Goal: Navigation & Orientation: Find specific page/section

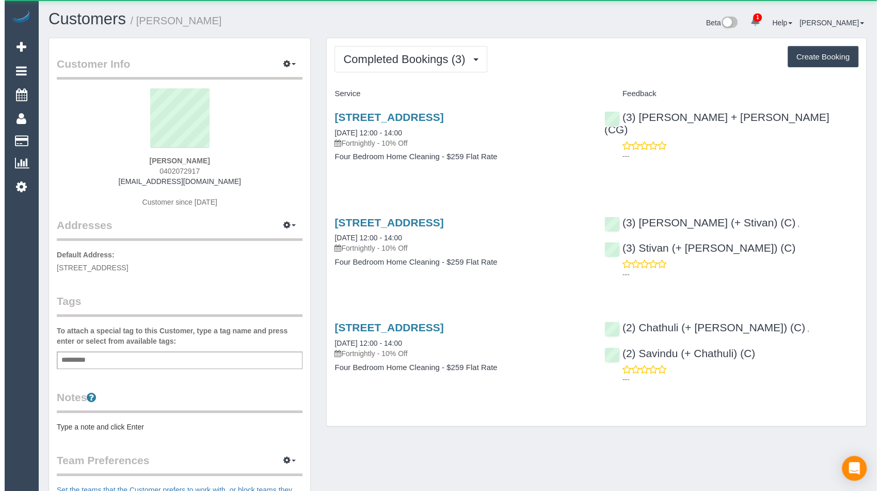
scroll to position [752, 872]
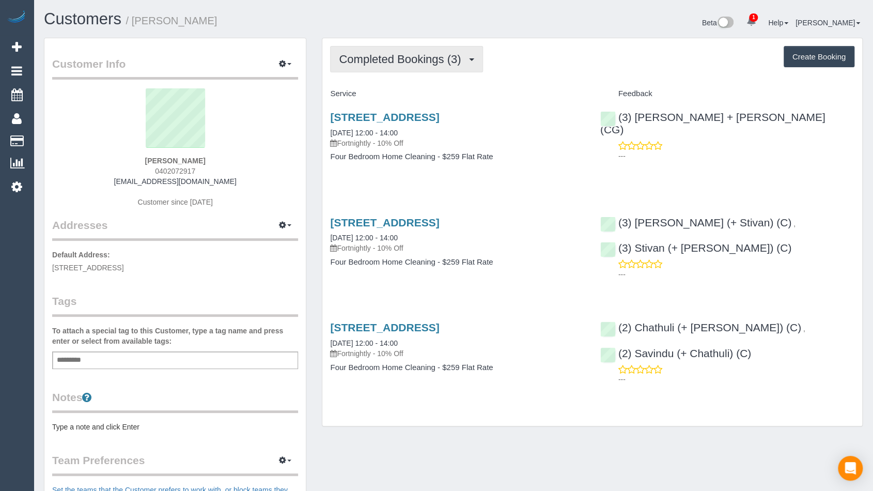
click at [387, 66] on button "Completed Bookings (3)" at bounding box center [406, 59] width 153 height 26
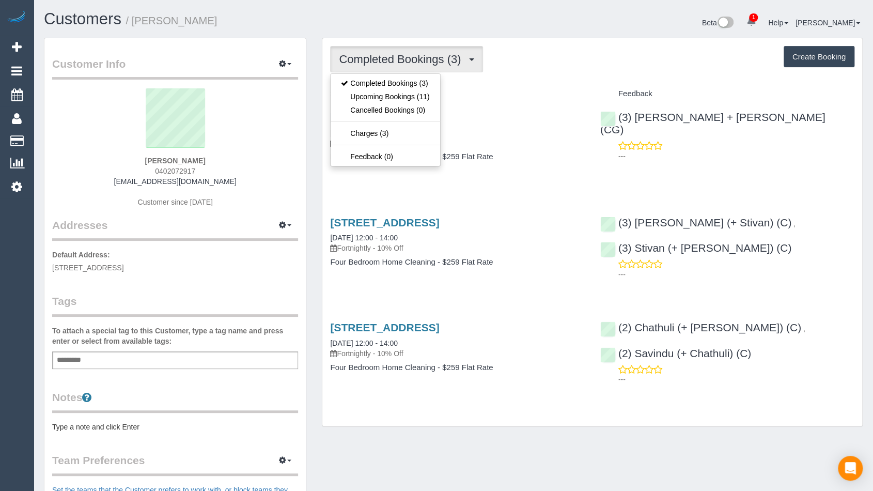
drag, startPoint x: 386, startPoint y: 66, endPoint x: 310, endPoint y: 57, distance: 76.9
click at [376, 65] on button "Completed Bookings (3)" at bounding box center [406, 59] width 153 height 26
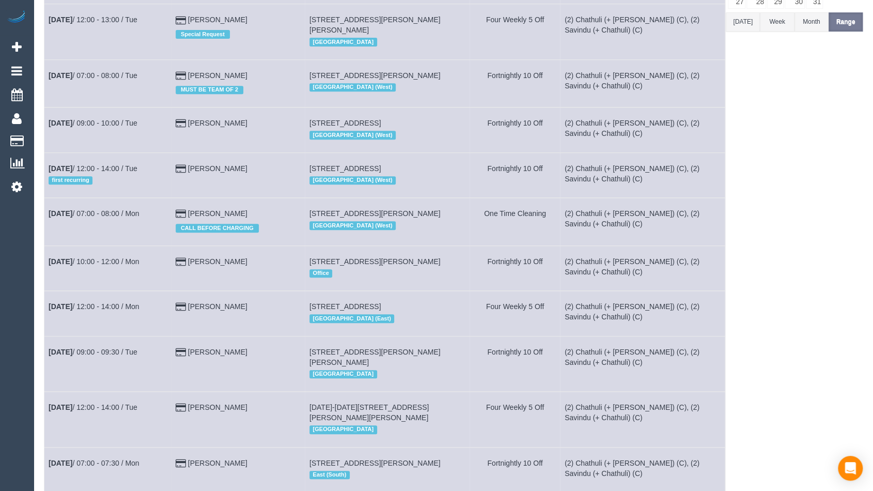
scroll to position [218, 0]
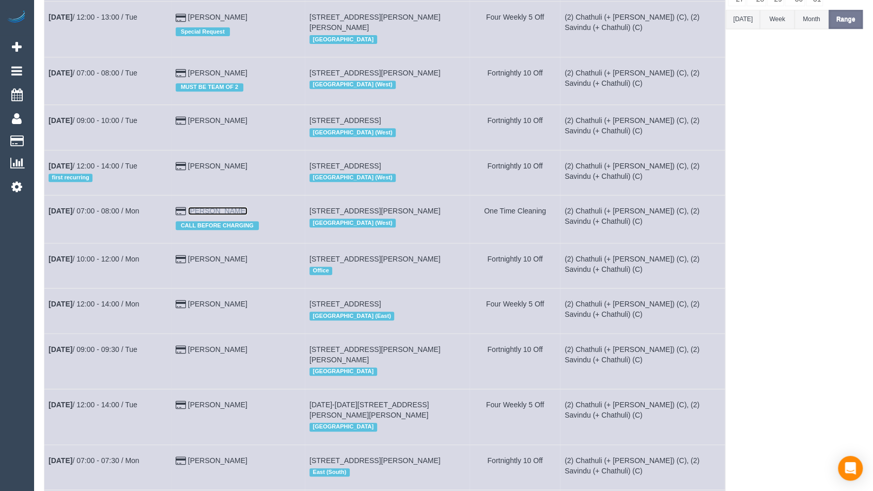
click at [232, 207] on link "Venkata Madireddy" at bounding box center [217, 211] width 59 height 8
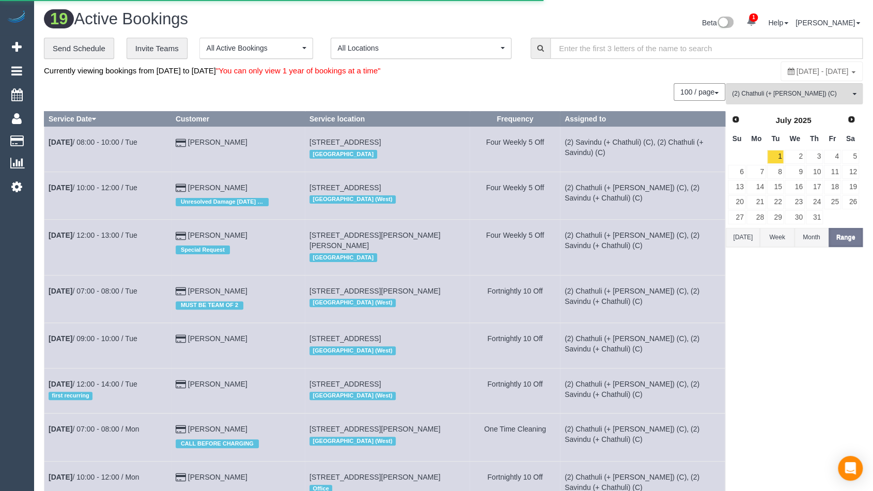
scroll to position [805, 872]
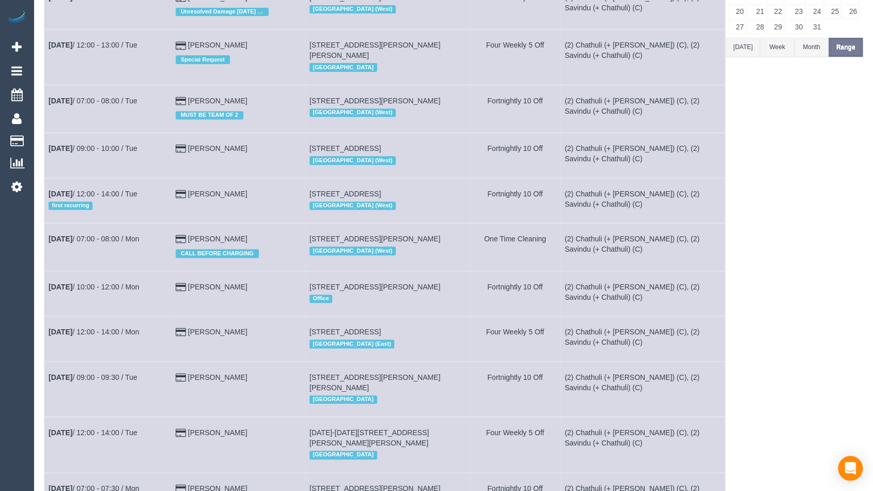
scroll to position [211, 0]
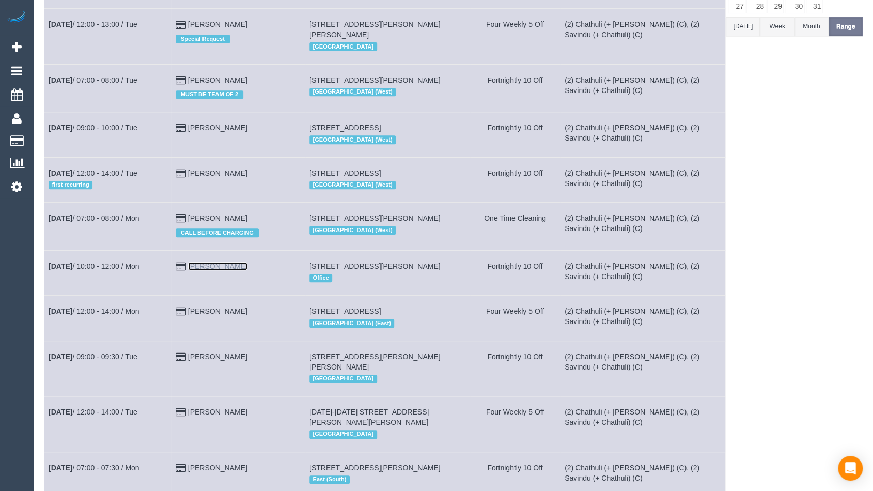
click at [227, 263] on link "Michele Williams" at bounding box center [217, 266] width 59 height 8
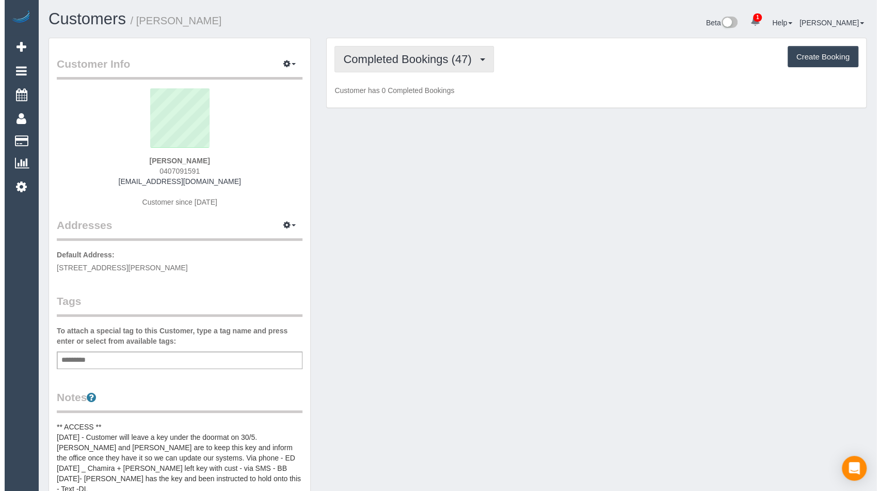
scroll to position [2784, 872]
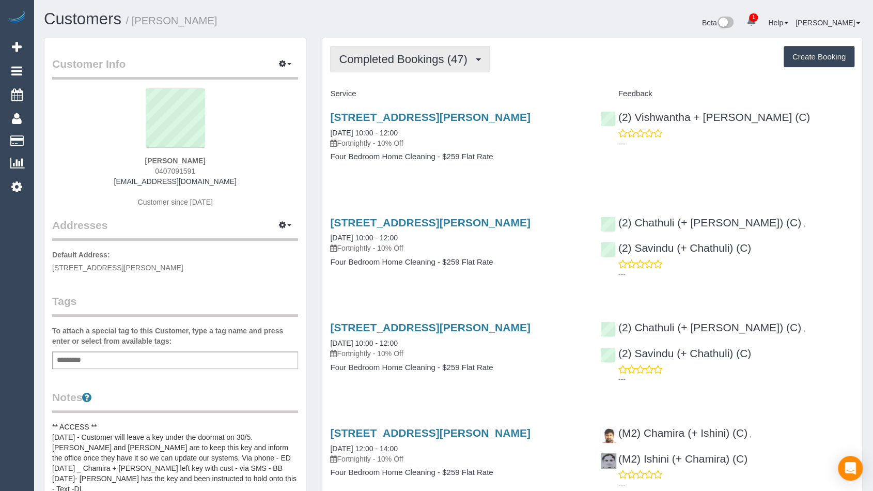
click at [354, 63] on span "Completed Bookings (47)" at bounding box center [405, 59] width 133 height 13
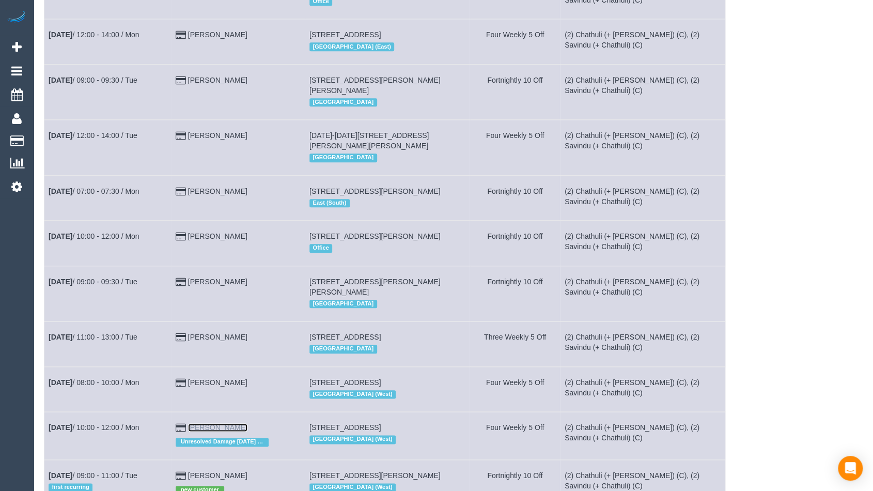
click at [209, 423] on link "Ritu Nagpal" at bounding box center [217, 427] width 59 height 8
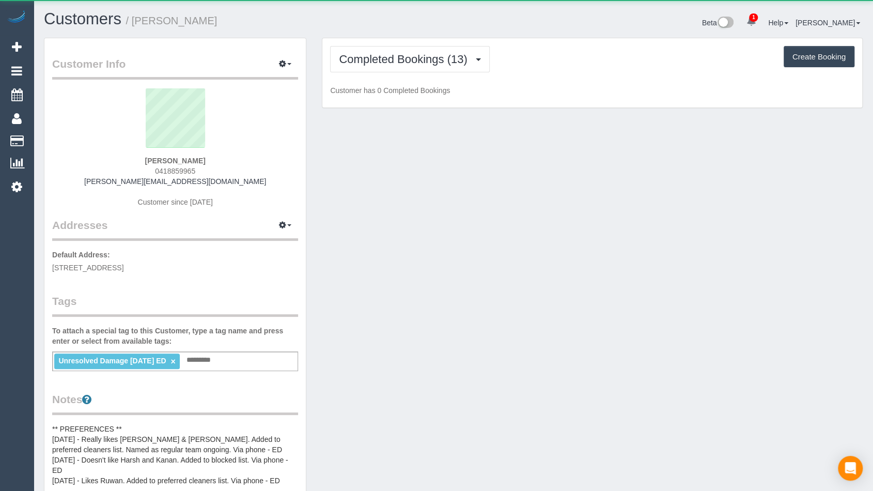
scroll to position [869, 872]
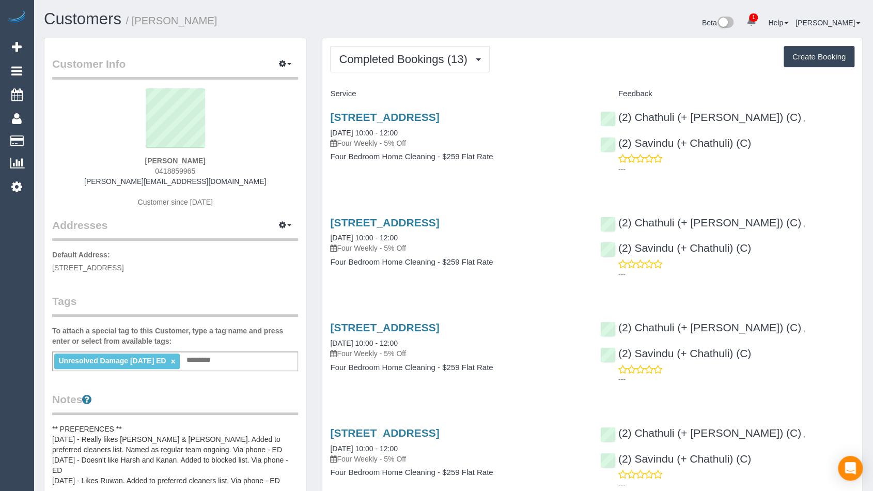
click at [427, 65] on button "Completed Bookings (13)" at bounding box center [409, 59] width 159 height 26
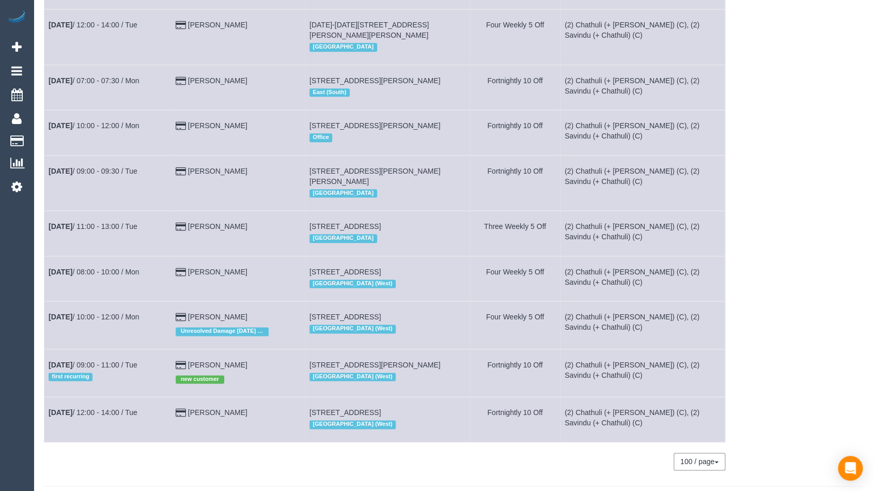
scroll to position [608, 0]
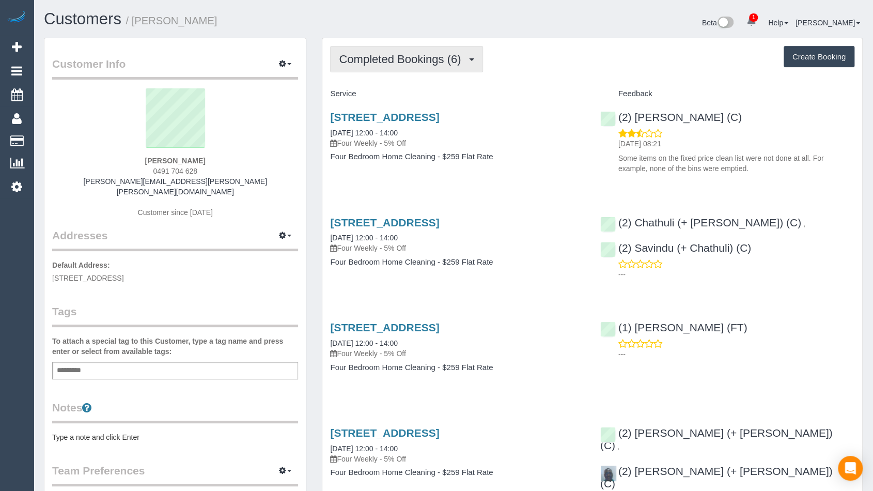
click at [354, 59] on span "Completed Bookings (6)" at bounding box center [402, 59] width 127 height 13
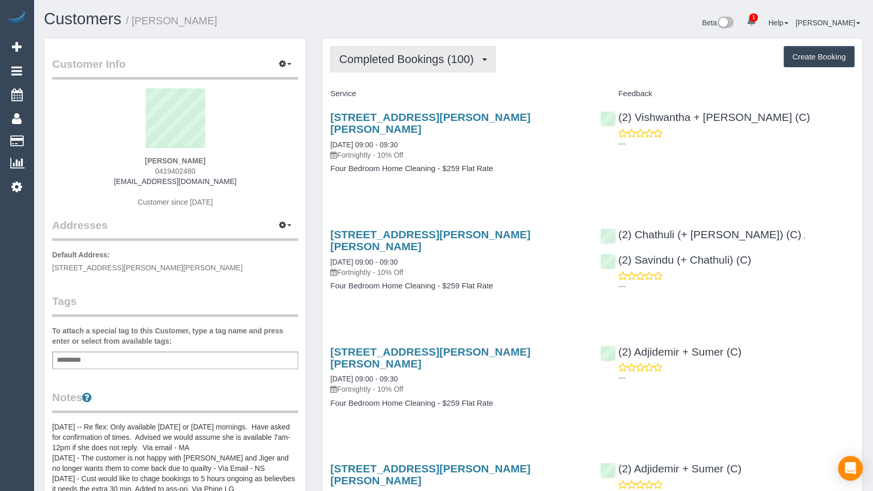
click at [352, 62] on span "Completed Bookings (100)" at bounding box center [408, 59] width 139 height 13
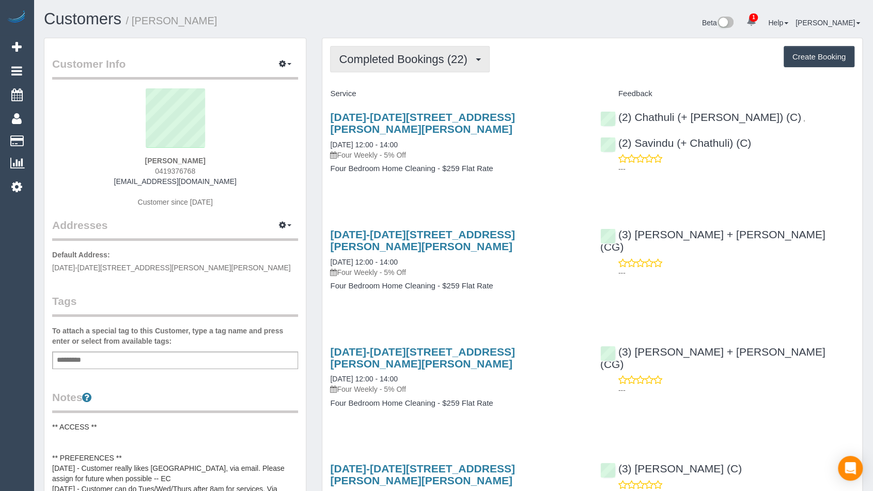
click at [400, 54] on span "Completed Bookings (22)" at bounding box center [405, 59] width 133 height 13
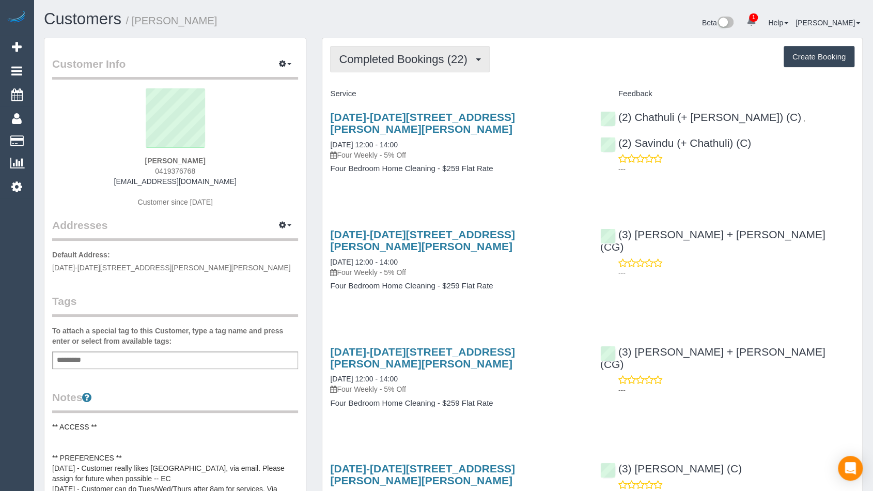
click at [416, 58] on span "Completed Bookings (22)" at bounding box center [405, 59] width 133 height 13
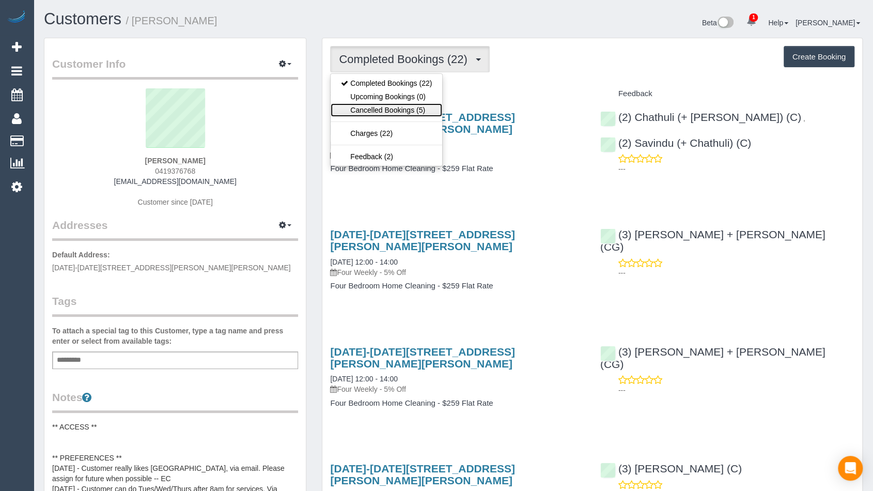
click at [393, 115] on link "Cancelled Bookings (5)" at bounding box center [386, 109] width 112 height 13
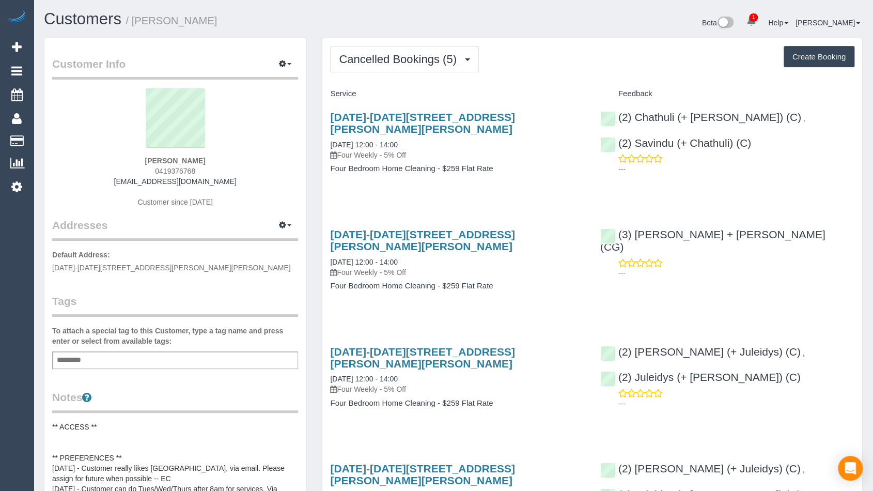
click at [418, 123] on div "1827-1829 Malvern Road, Glen Iris, VIC 3146 12/08/2025 12:00 - 14:00 Four Weekl…" at bounding box center [457, 135] width 254 height 49
click at [417, 119] on link "1827-1829 Malvern Road, Glen Iris, VIC 3146" at bounding box center [422, 123] width 184 height 24
click at [401, 56] on span "Cancelled Bookings (5)" at bounding box center [400, 59] width 122 height 13
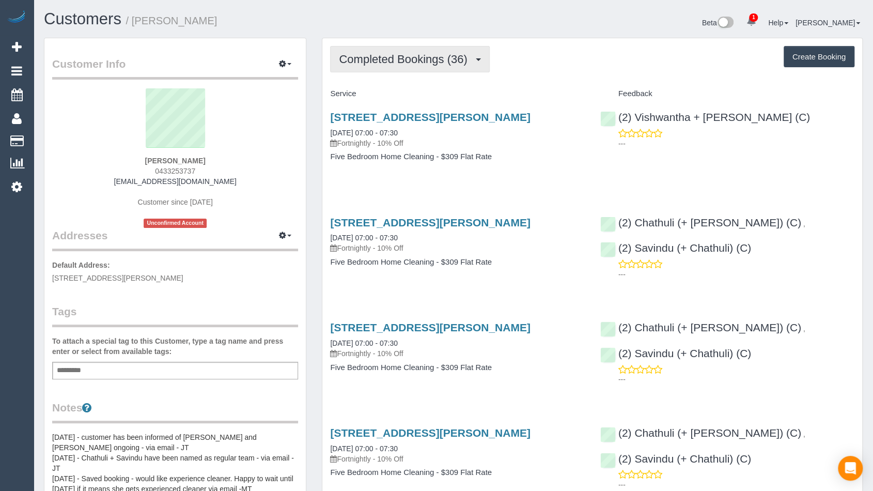
click at [405, 57] on span "Completed Bookings (36)" at bounding box center [405, 59] width 133 height 13
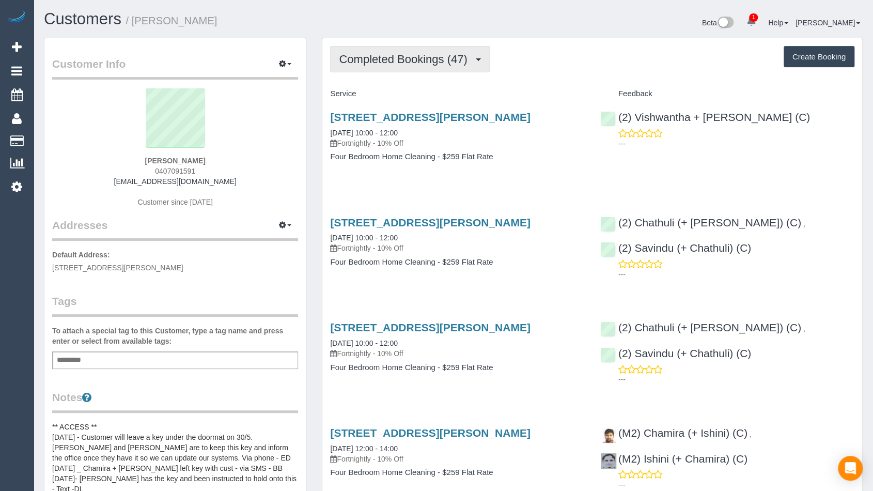
click at [405, 61] on span "Completed Bookings (47)" at bounding box center [405, 59] width 133 height 13
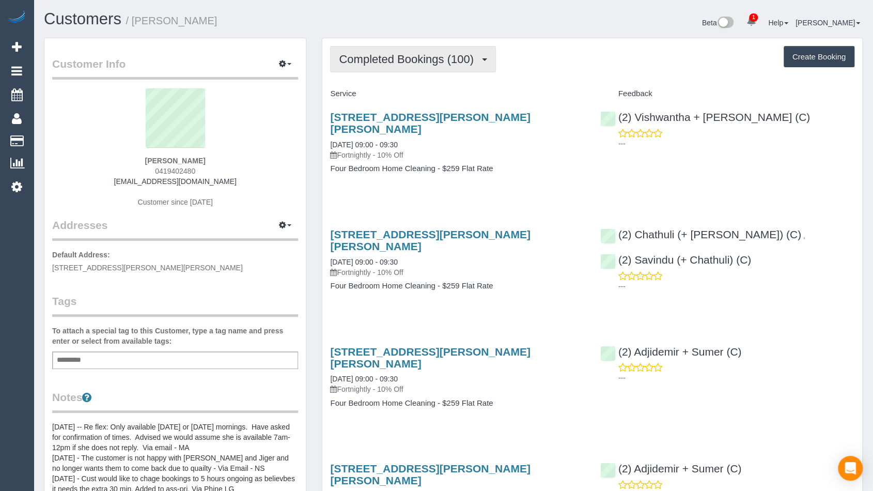
click at [411, 46] on button "Completed Bookings (100)" at bounding box center [413, 59] width 166 height 26
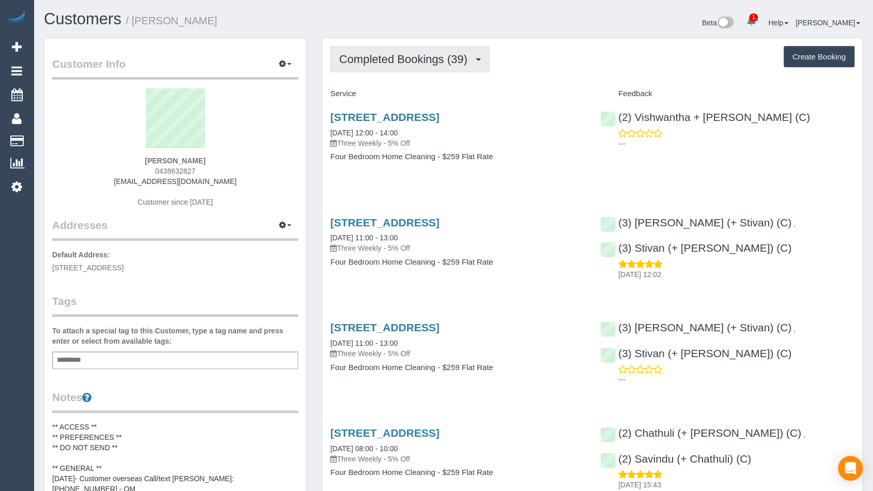
click at [395, 66] on button "Completed Bookings (39)" at bounding box center [409, 59] width 159 height 26
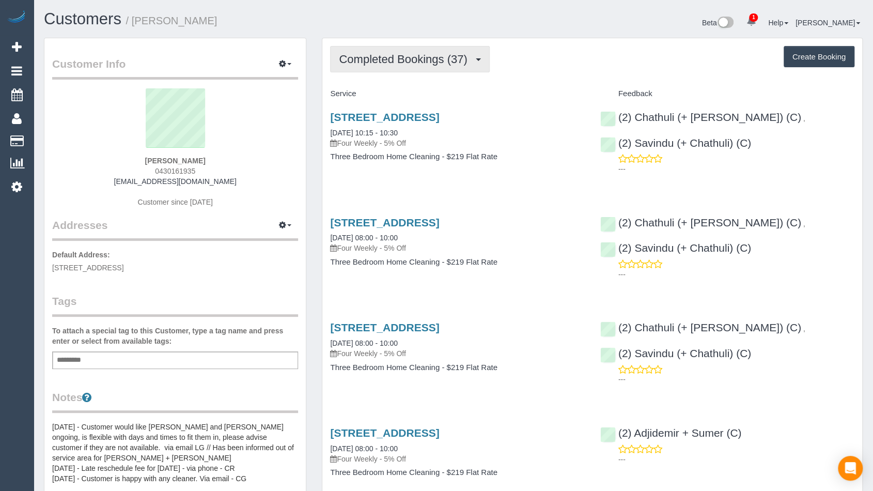
click at [416, 65] on button "Completed Bookings (37)" at bounding box center [409, 59] width 159 height 26
